Goal: Task Accomplishment & Management: Manage account settings

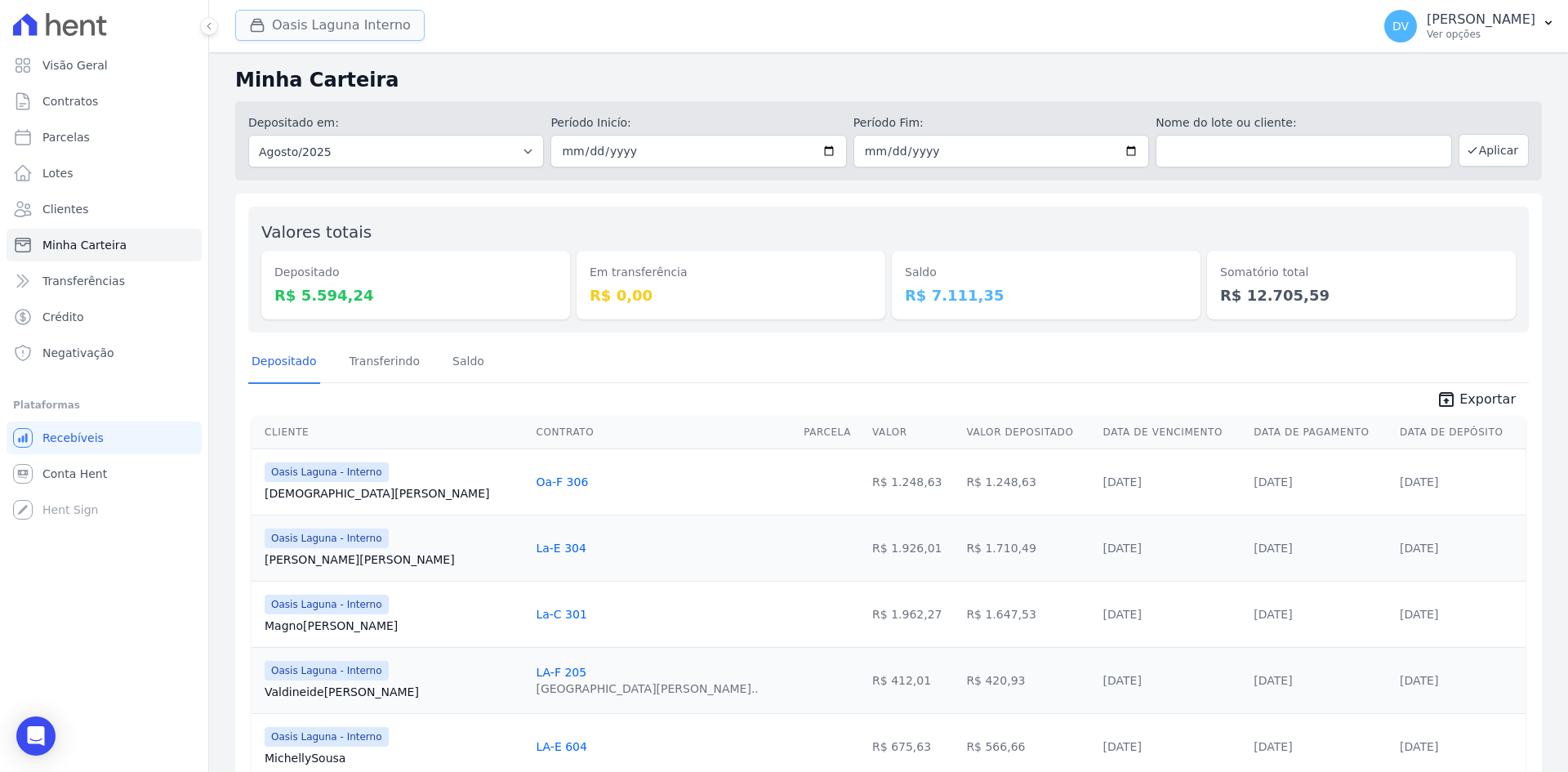
click at [293, 16] on button "Oasis Laguna Interno" at bounding box center [329, 25] width 189 height 31
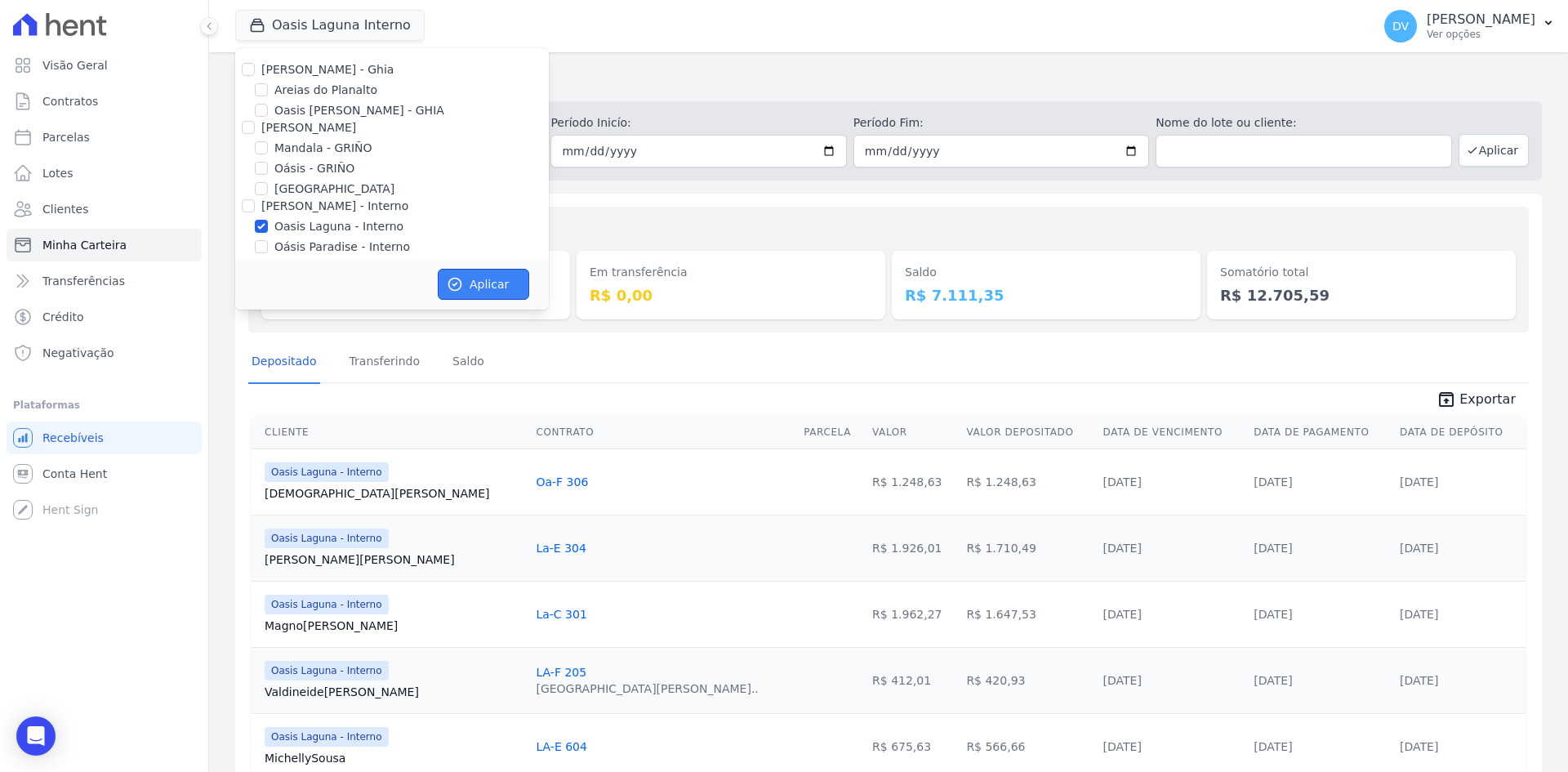
click at [469, 280] on button "Aplicar" at bounding box center [483, 284] width 91 height 31
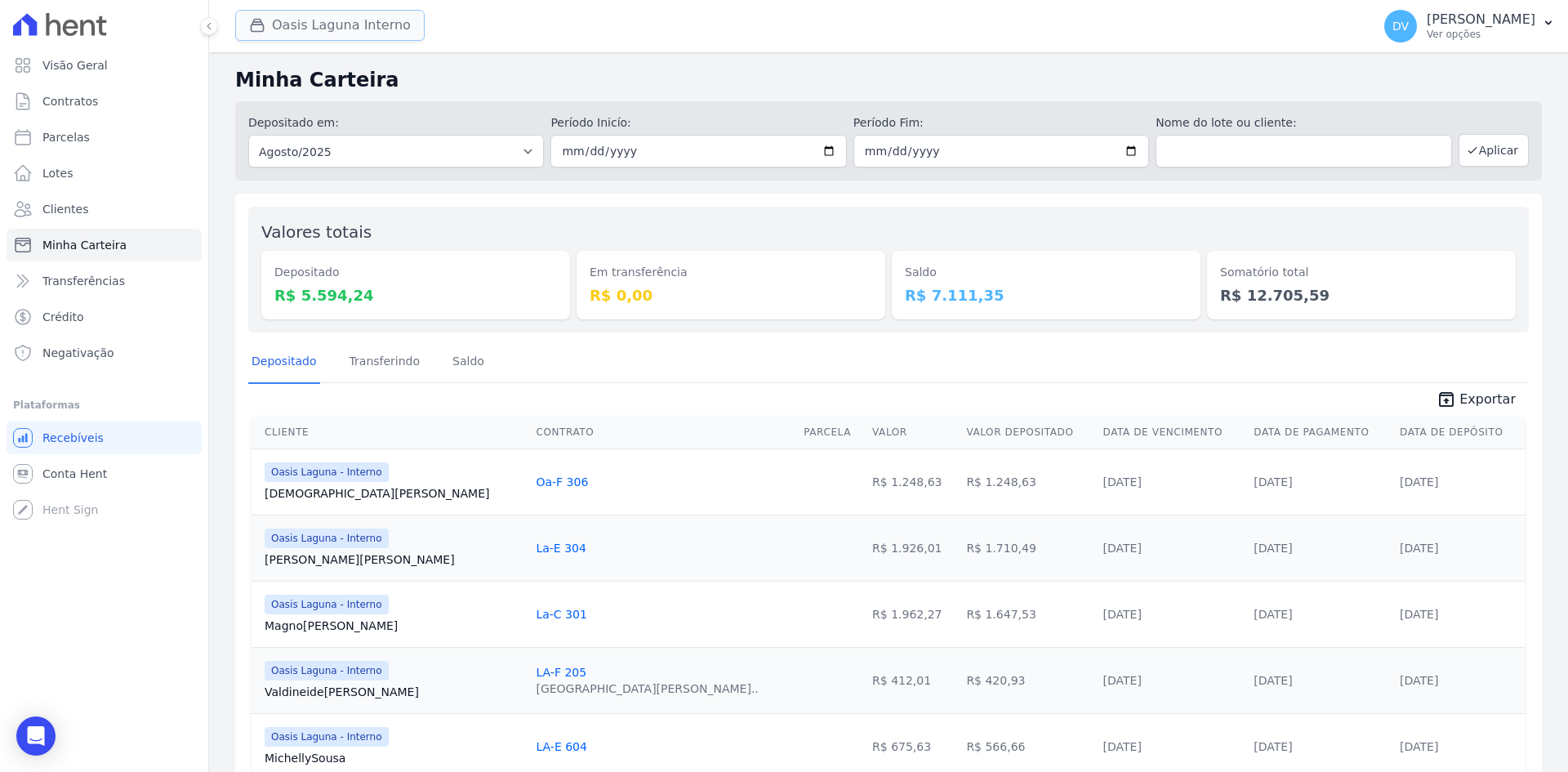
click at [288, 24] on button "Oasis Laguna Interno" at bounding box center [329, 25] width 189 height 31
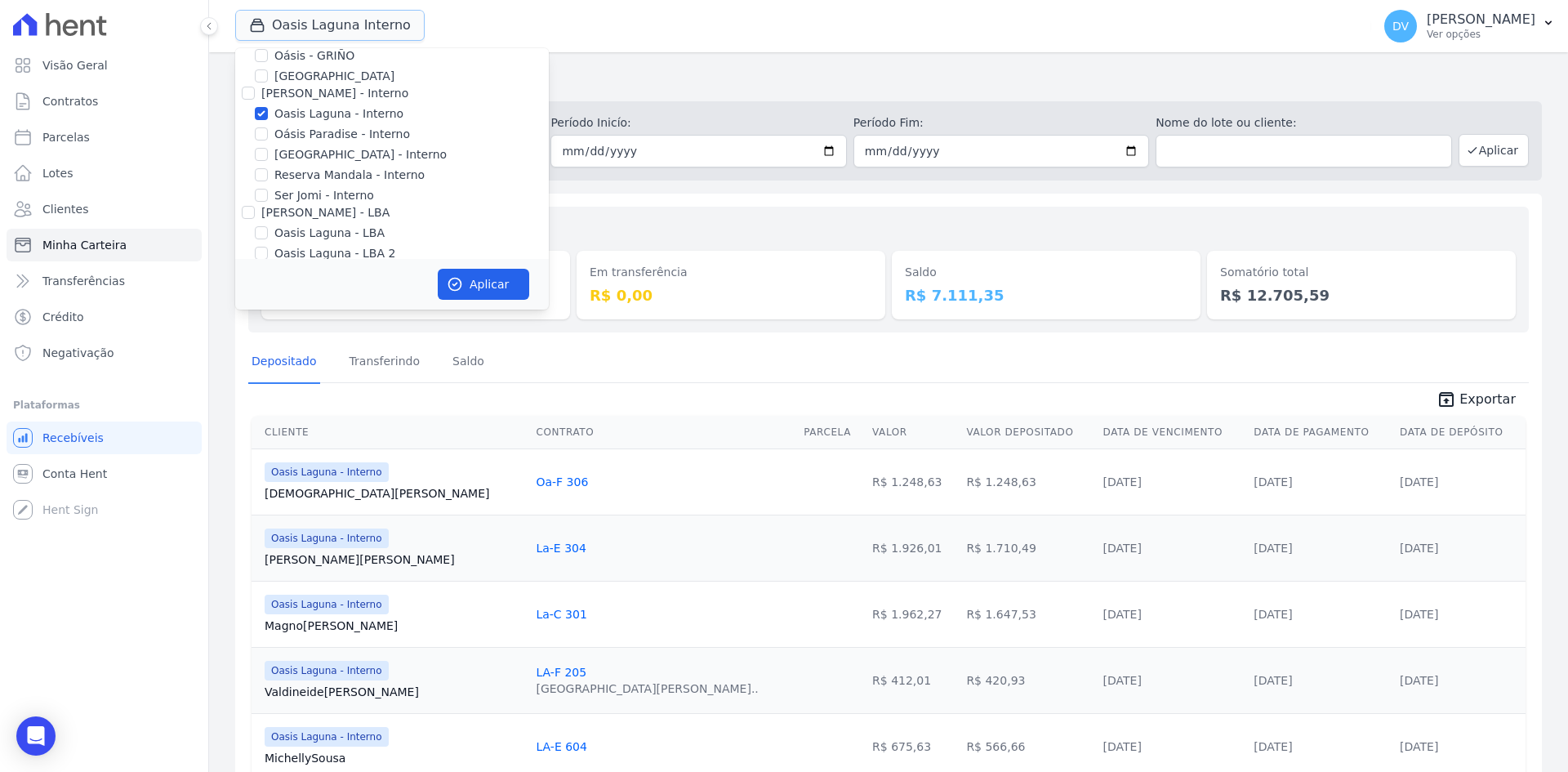
scroll to position [129, 0]
click at [263, 94] on input "Oasis Laguna - Interno" at bounding box center [261, 97] width 13 height 13
checkbox input "false"
click at [261, 134] on input "[GEOGRAPHIC_DATA] - Interno" at bounding box center [261, 137] width 13 height 13
checkbox input "true"
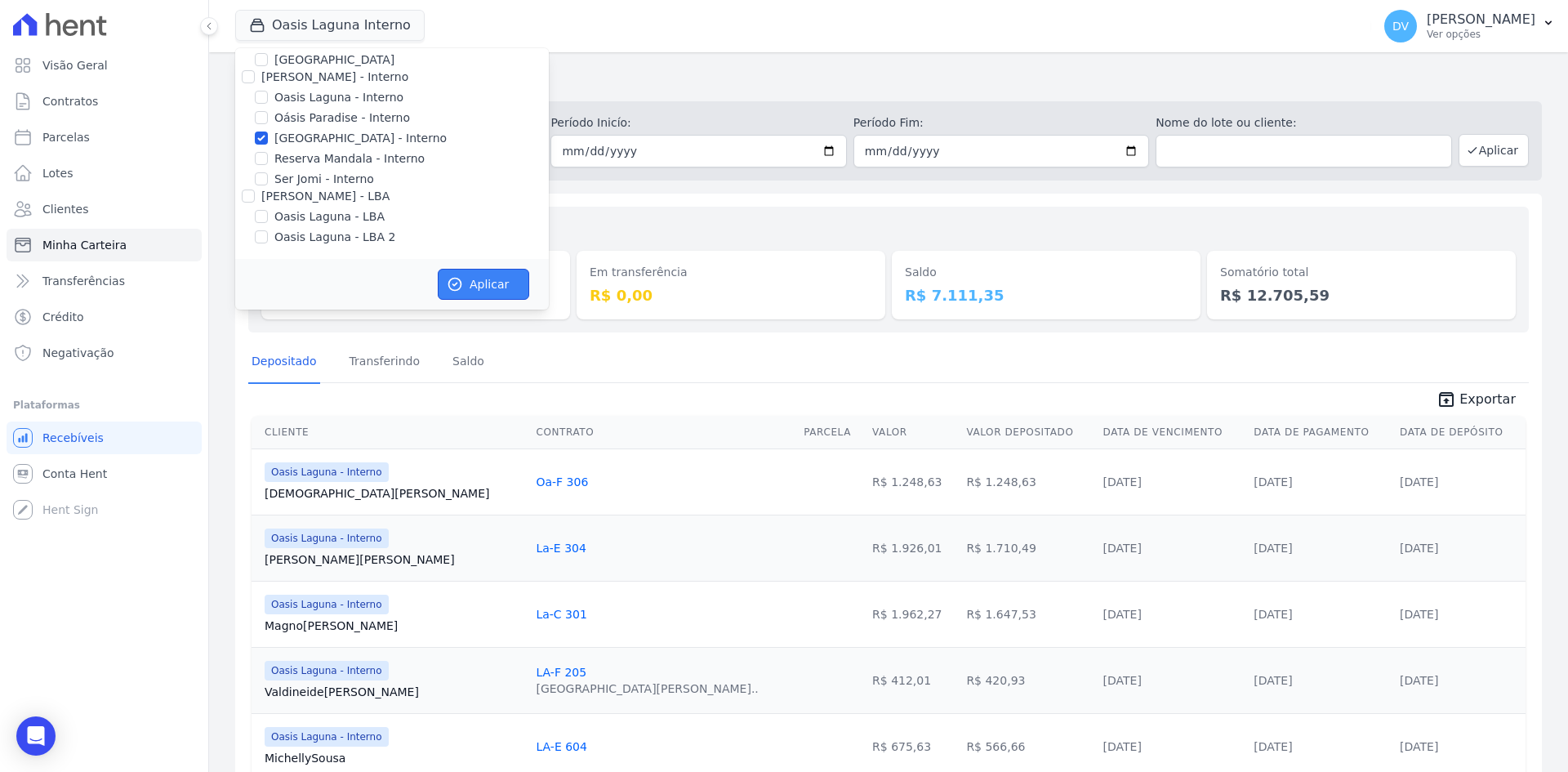
click at [485, 288] on button "Aplicar" at bounding box center [483, 284] width 91 height 31
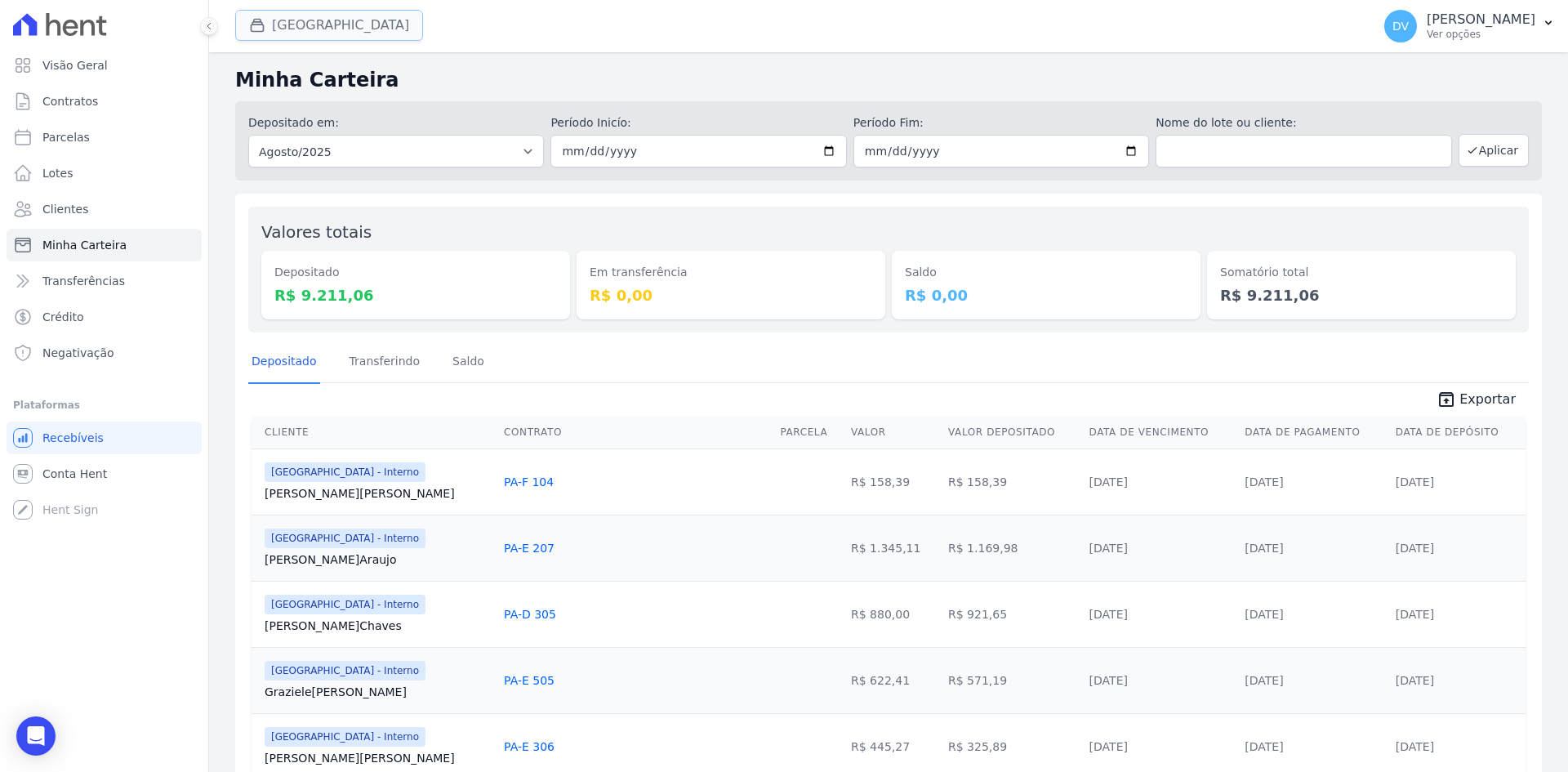
click at [305, 23] on button "[GEOGRAPHIC_DATA]" at bounding box center [329, 25] width 188 height 31
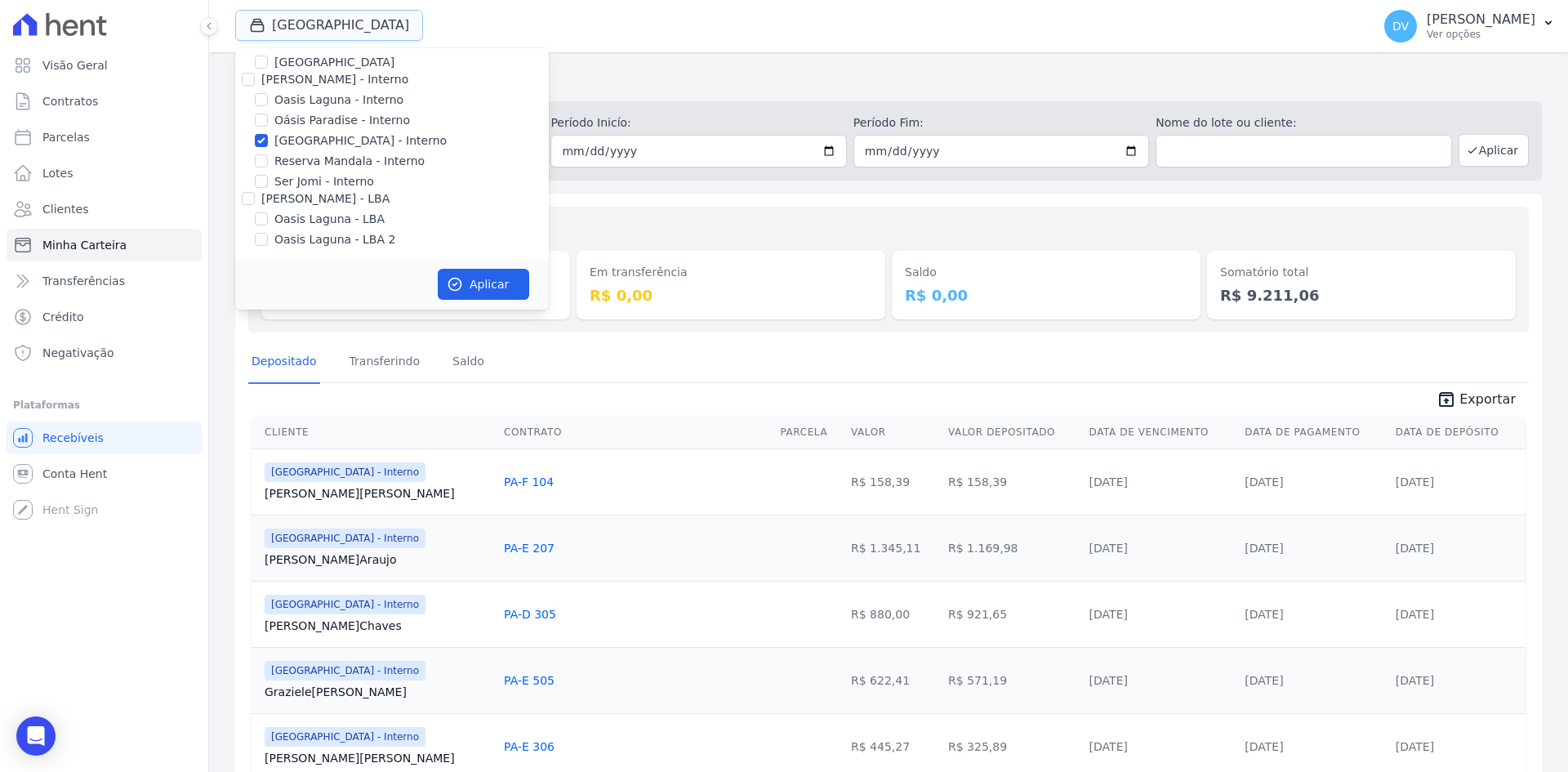
scroll to position [129, 0]
click at [261, 137] on input "[GEOGRAPHIC_DATA] - Interno" at bounding box center [261, 137] width 13 height 13
checkbox input "false"
click at [258, 157] on input "Reserva Mandala - Interno" at bounding box center [261, 158] width 13 height 13
checkbox input "true"
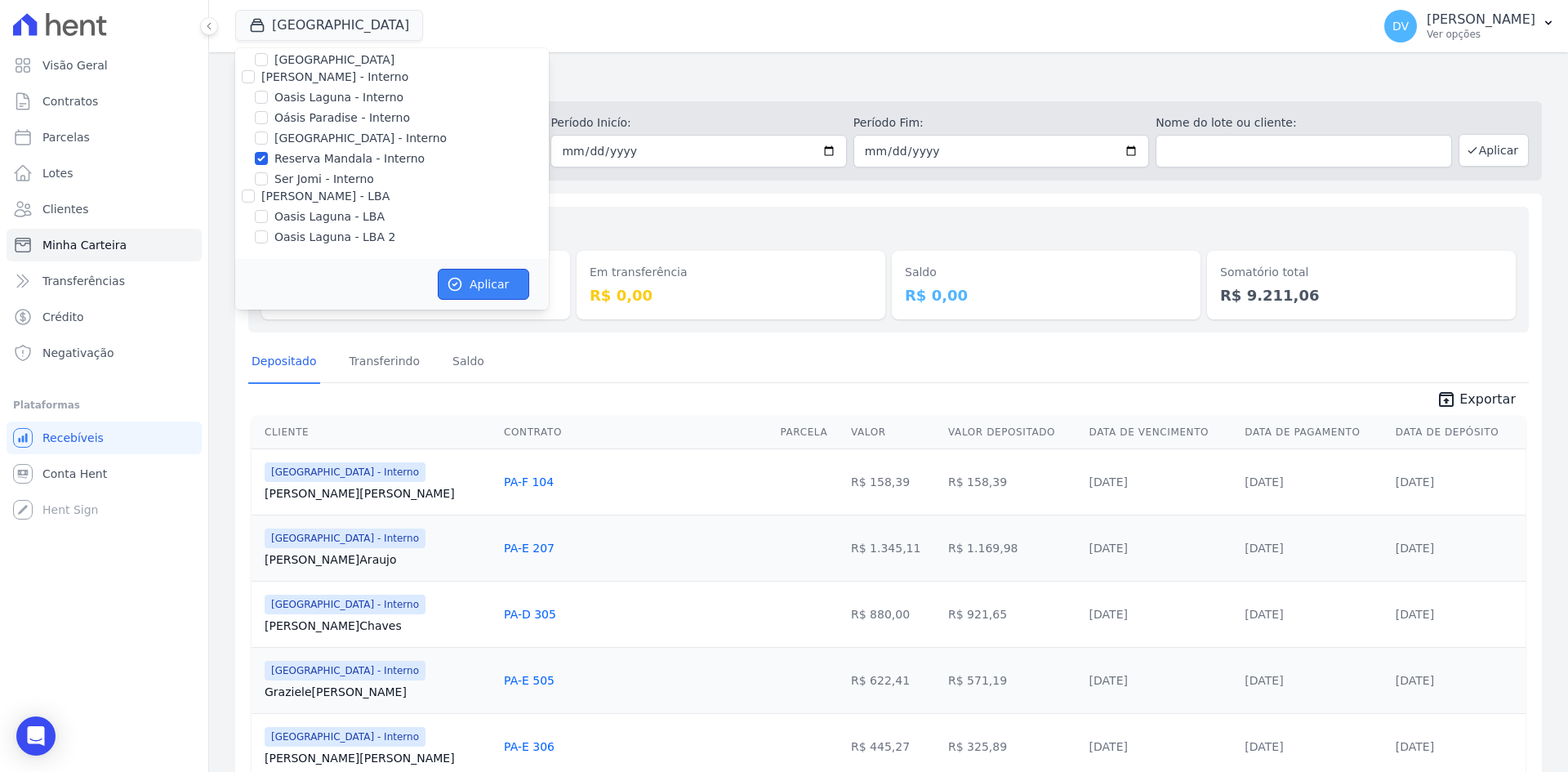
click at [470, 279] on button "Aplicar" at bounding box center [483, 284] width 91 height 31
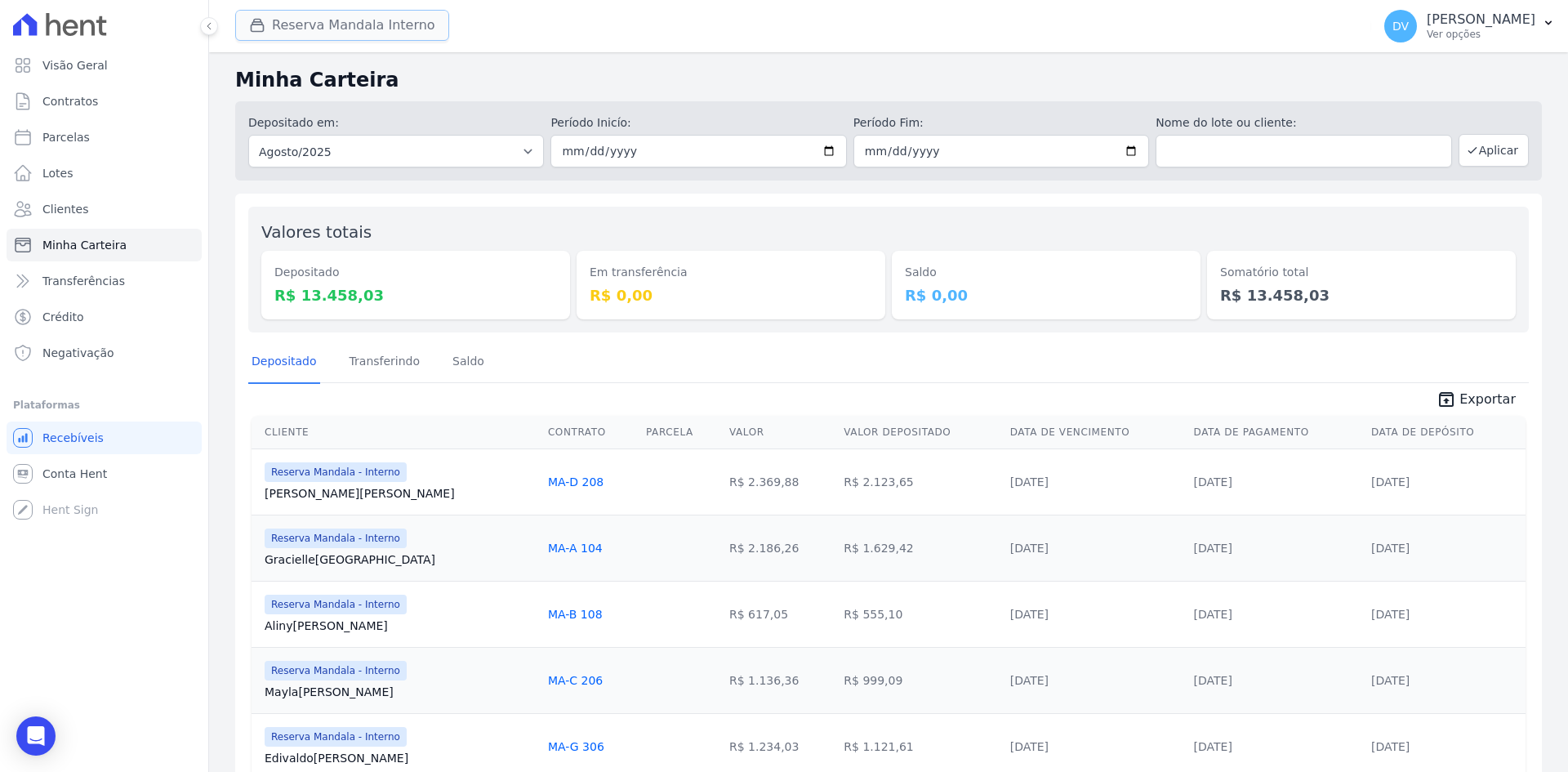
click at [309, 18] on button "Reserva Mandala Interno" at bounding box center [342, 25] width 214 height 31
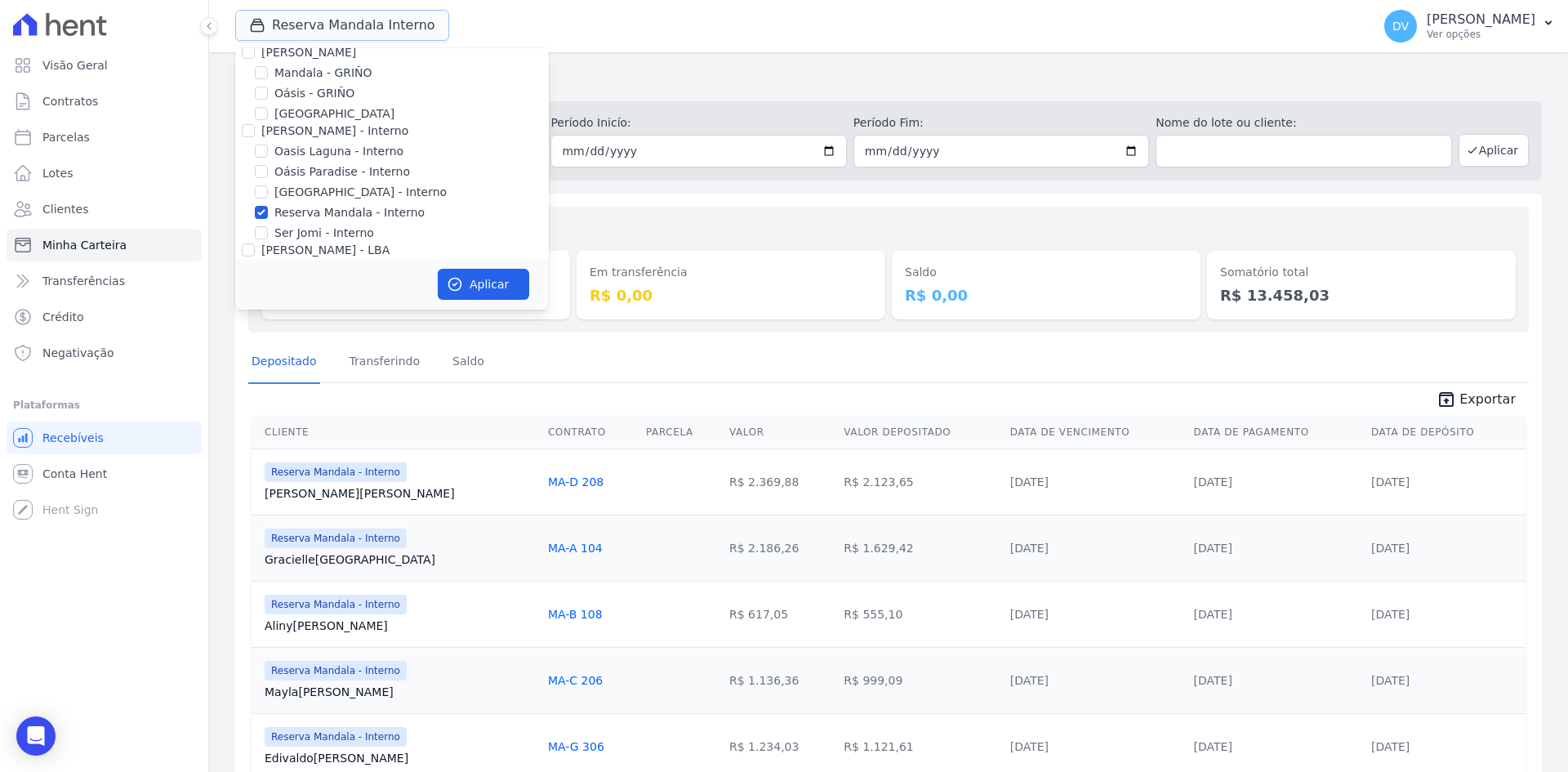
scroll to position [129, 0]
drag, startPoint x: 261, startPoint y: 156, endPoint x: 266, endPoint y: 148, distance: 9.4
click at [261, 155] on input "Reserva Mandala - Interno" at bounding box center [261, 158] width 13 height 13
checkbox input "false"
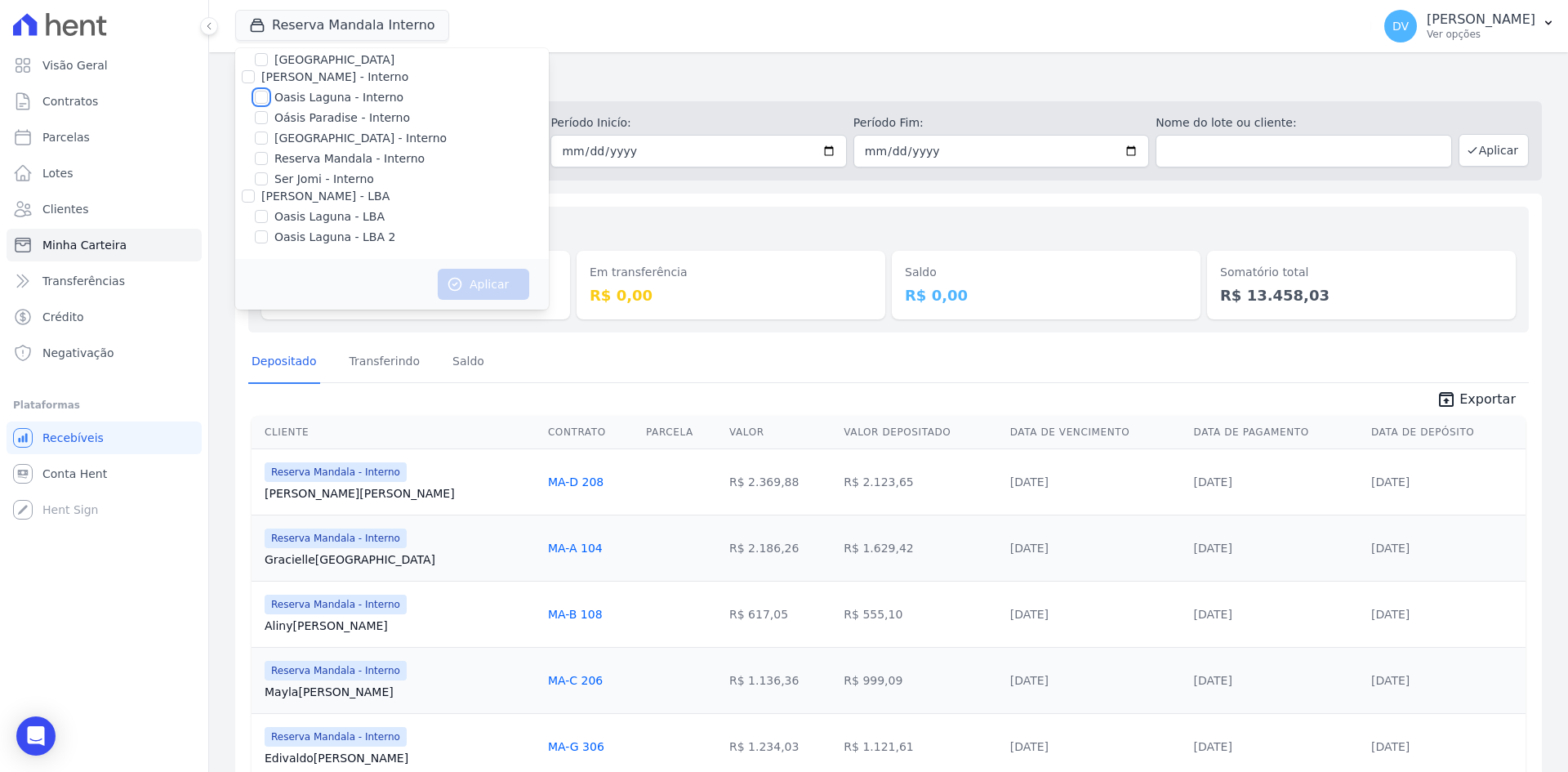
click at [263, 93] on input "Oasis Laguna - Interno" at bounding box center [261, 97] width 13 height 13
checkbox input "true"
click at [468, 280] on button "Aplicar" at bounding box center [483, 284] width 91 height 31
